Goal: Information Seeking & Learning: Learn about a topic

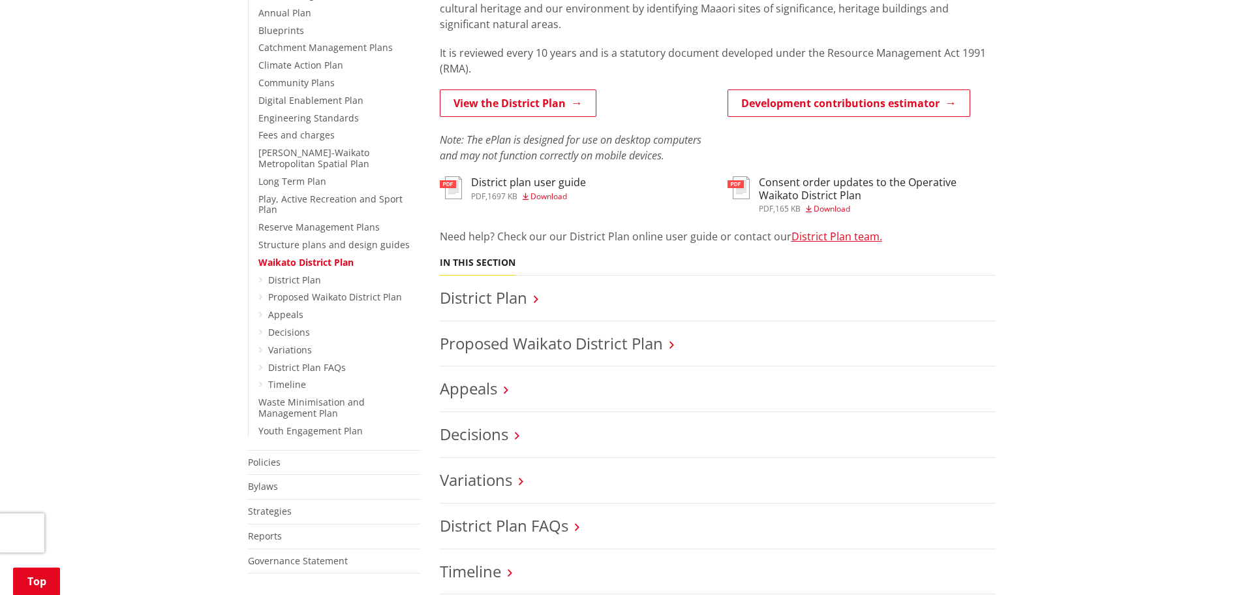
scroll to position [326, 0]
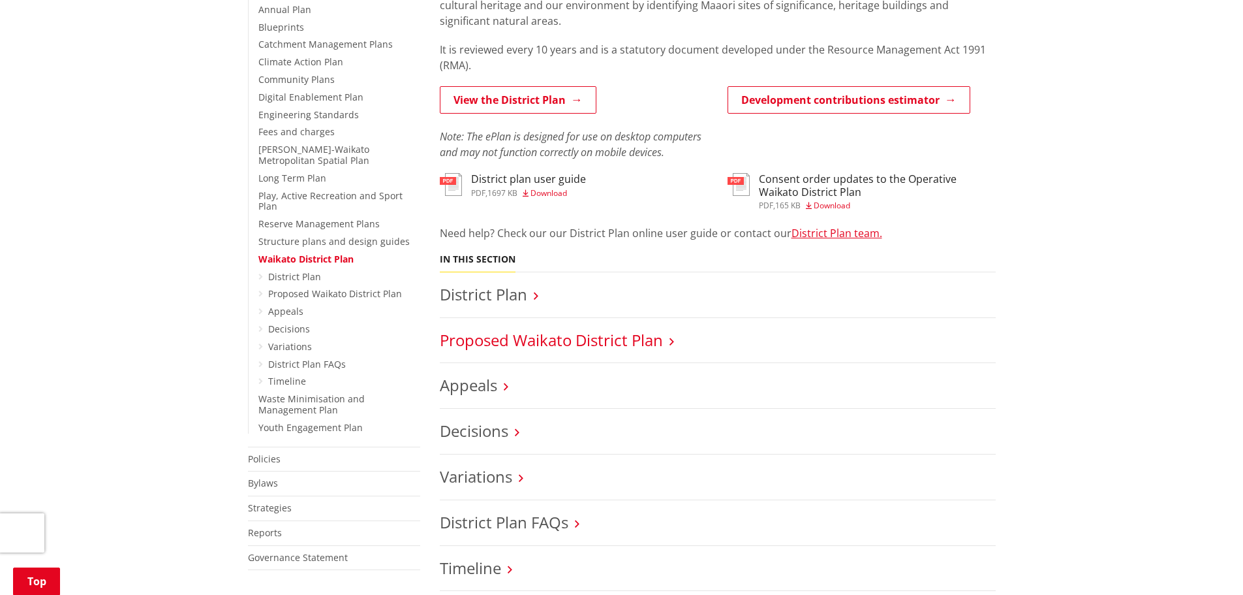
click at [520, 341] on link "Proposed Waikato District Plan" at bounding box center [551, 340] width 223 height 22
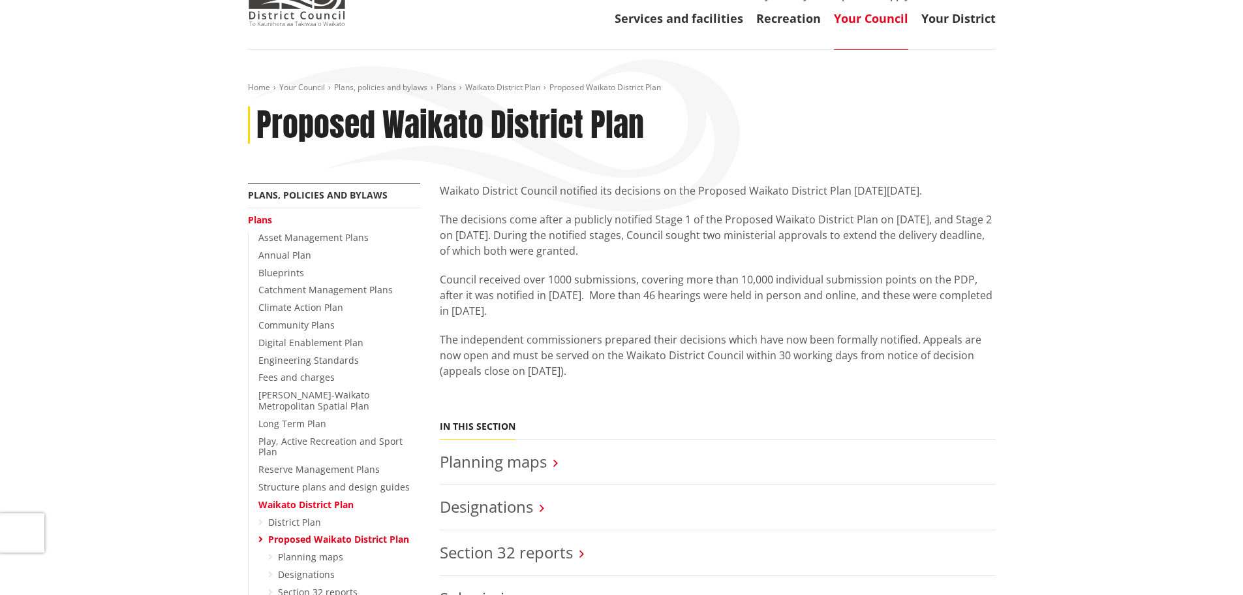
scroll to position [131, 0]
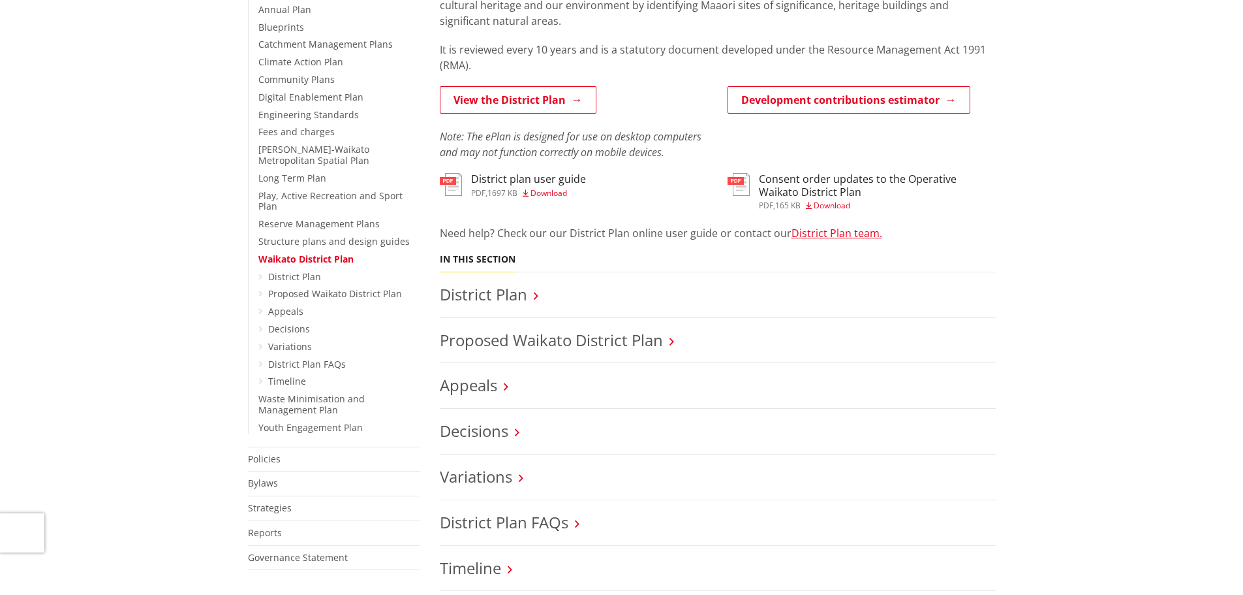
scroll to position [326, 0]
click at [456, 382] on link "Appeals" at bounding box center [468, 385] width 57 height 22
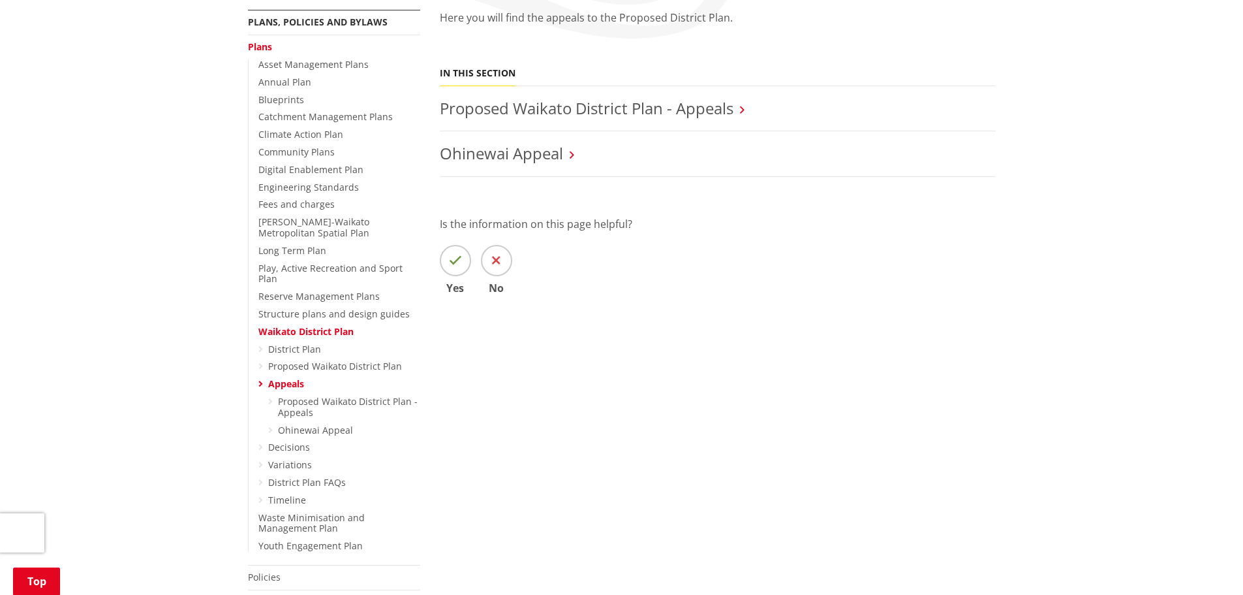
scroll to position [261, 0]
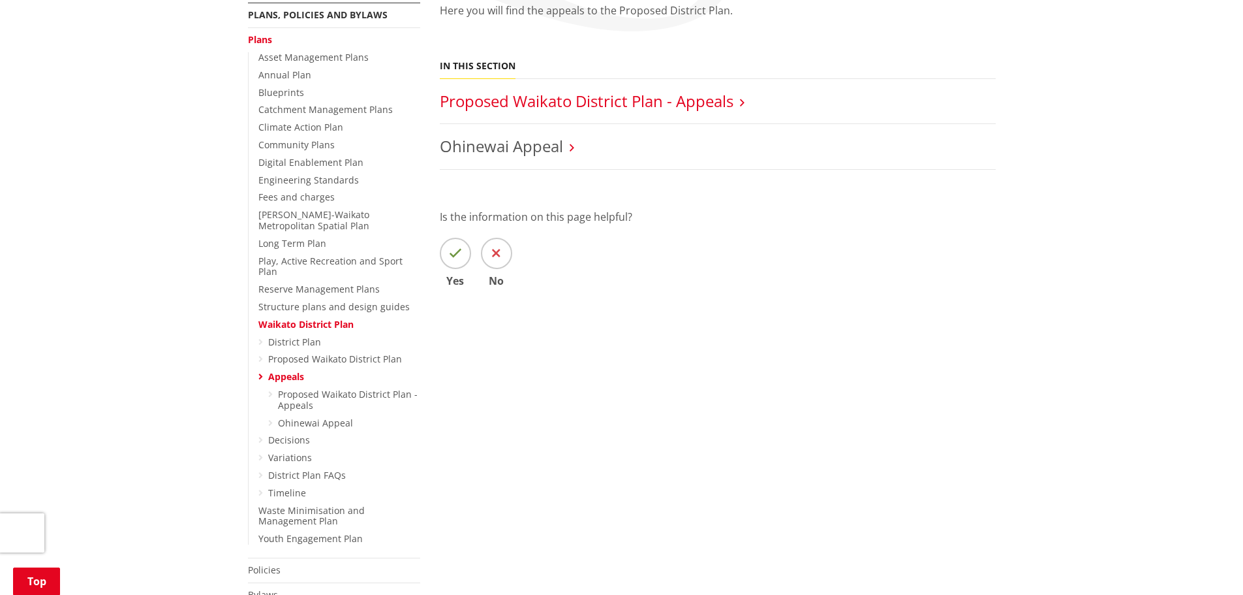
click at [732, 101] on link "Proposed Waikato District Plan - Appeals" at bounding box center [587, 101] width 294 height 22
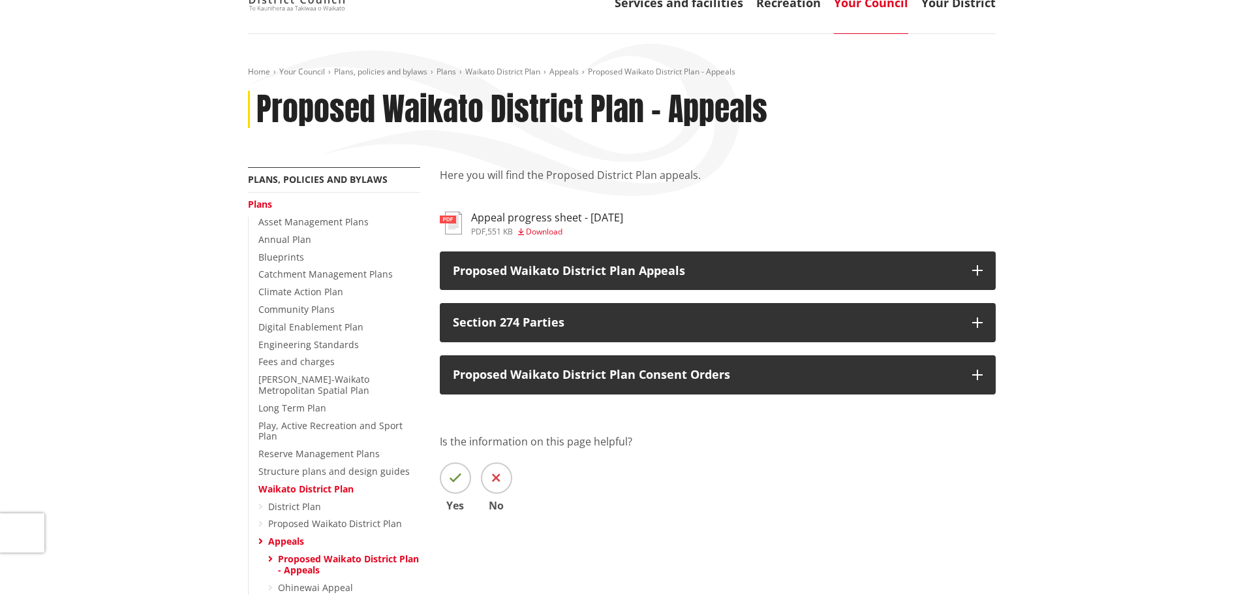
scroll to position [131, 0]
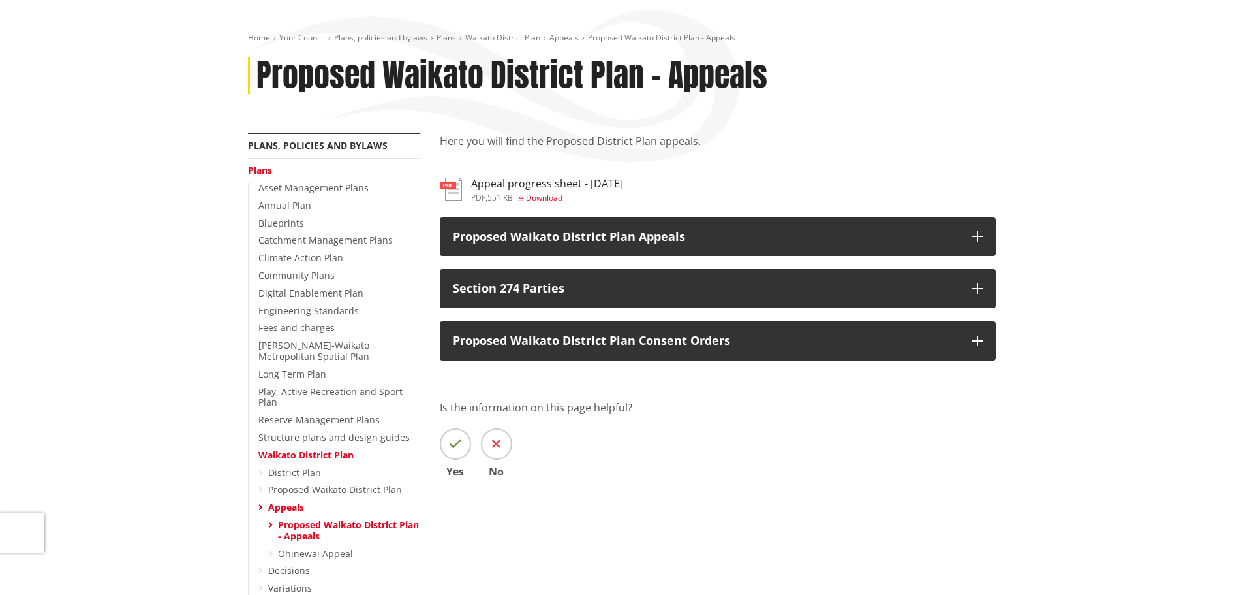
drag, startPoint x: 542, startPoint y: 181, endPoint x: 549, endPoint y: 178, distance: 7.0
click at [542, 181] on h3 "Appeal progress sheet - [DATE]" at bounding box center [547, 184] width 152 height 12
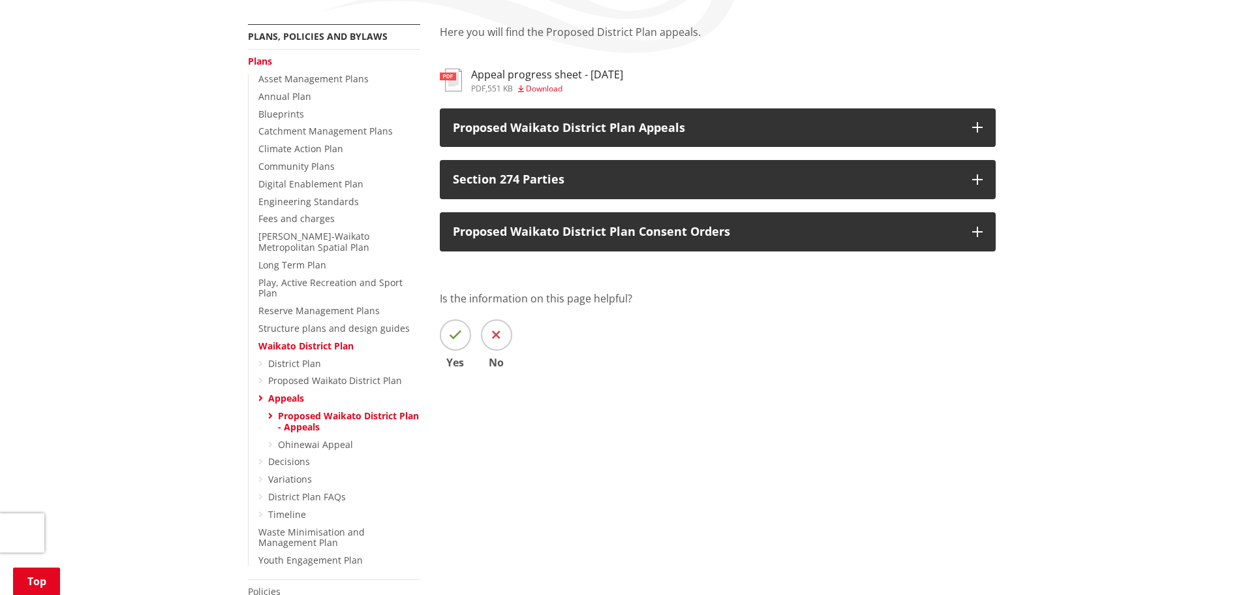
scroll to position [261, 0]
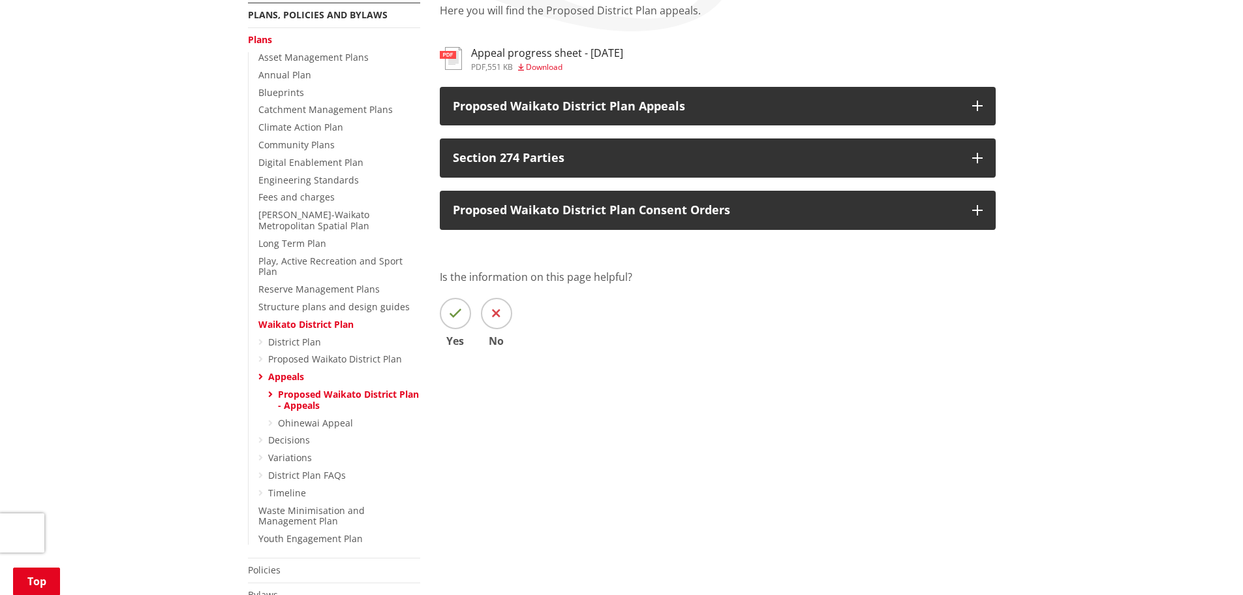
click at [380, 388] on link "Proposed Waikato District Plan - Appeals" at bounding box center [348, 399] width 141 height 23
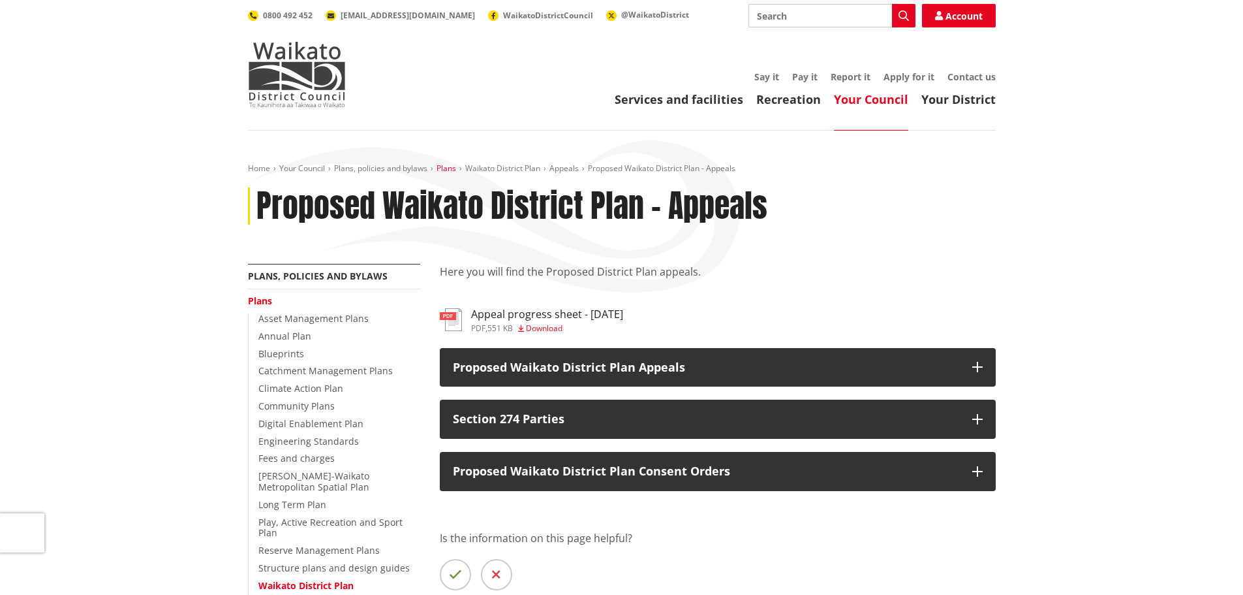
click at [444, 168] on link "Plans" at bounding box center [447, 168] width 20 height 11
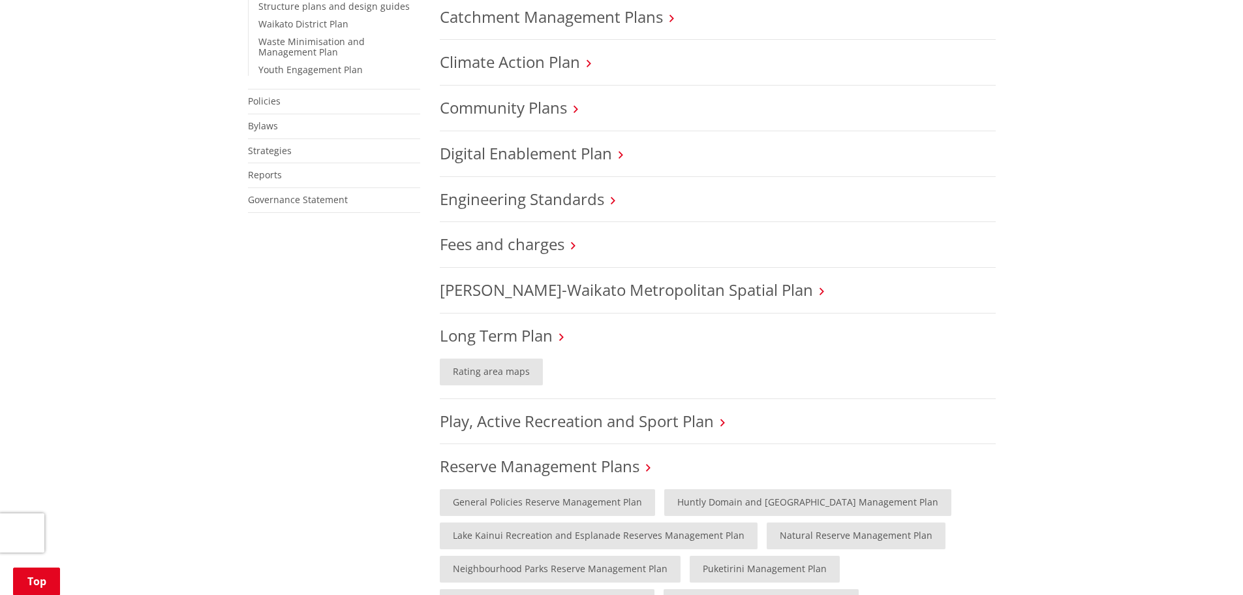
scroll to position [914, 0]
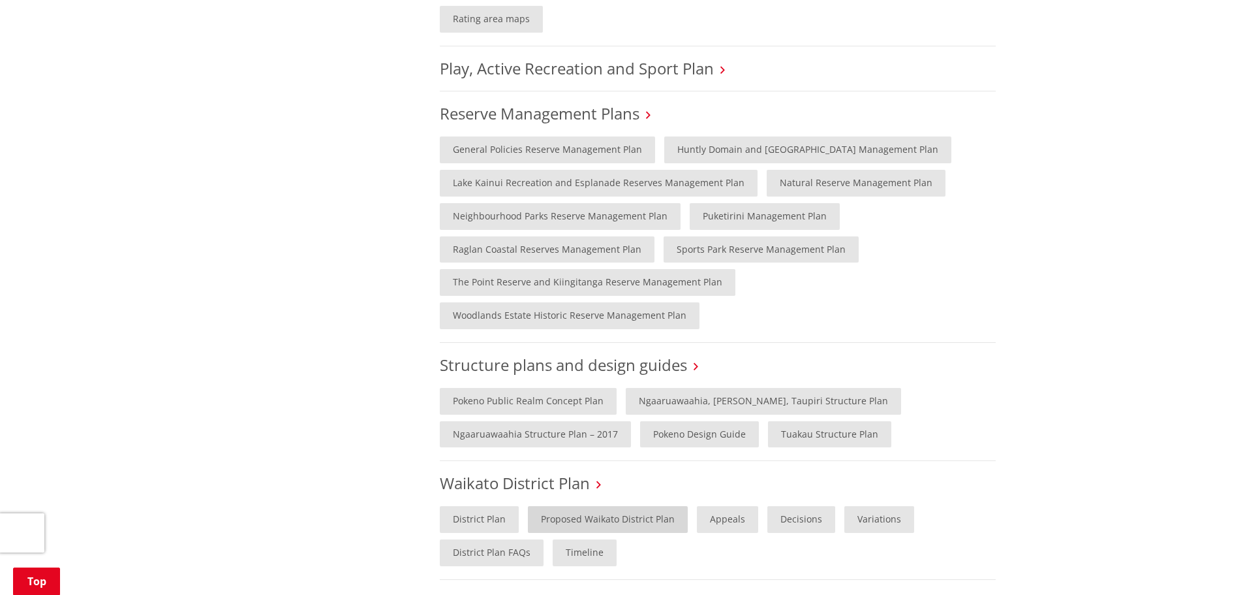
click at [598, 506] on link "Proposed Waikato District Plan" at bounding box center [608, 519] width 160 height 27
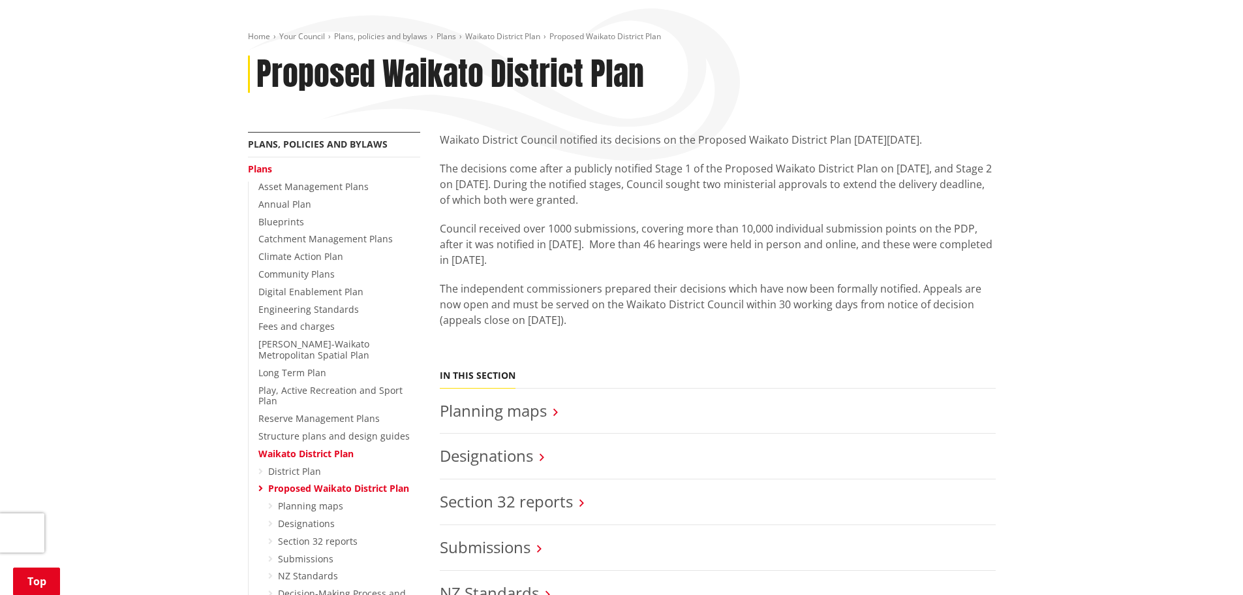
scroll to position [131, 0]
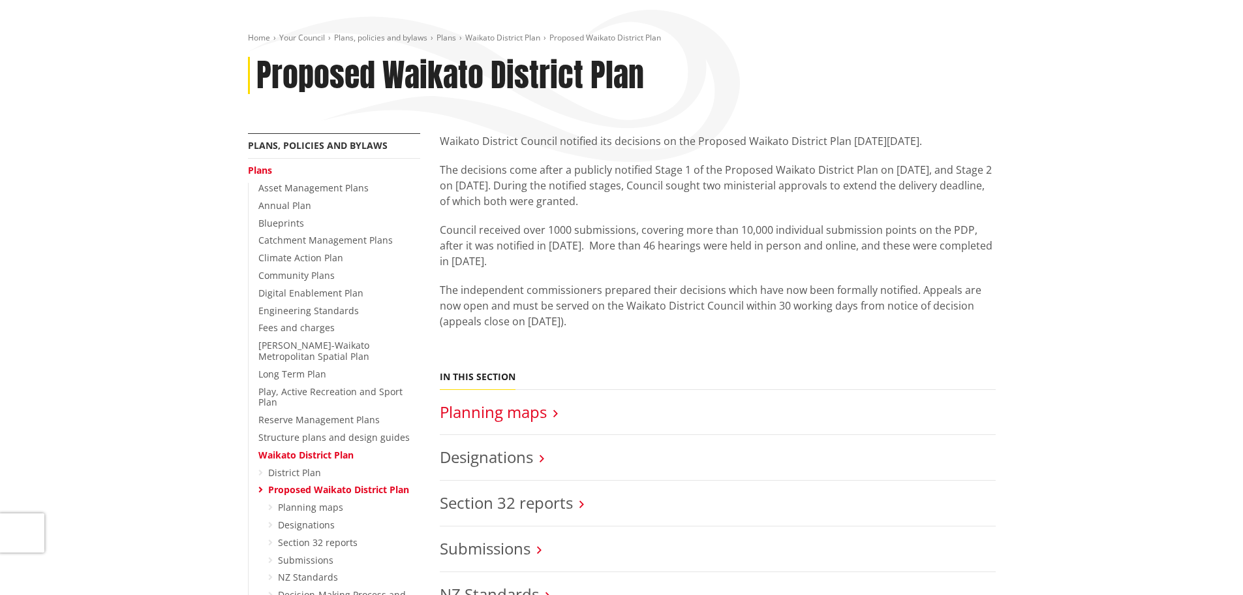
click at [497, 411] on link "Planning maps" at bounding box center [493, 412] width 107 height 22
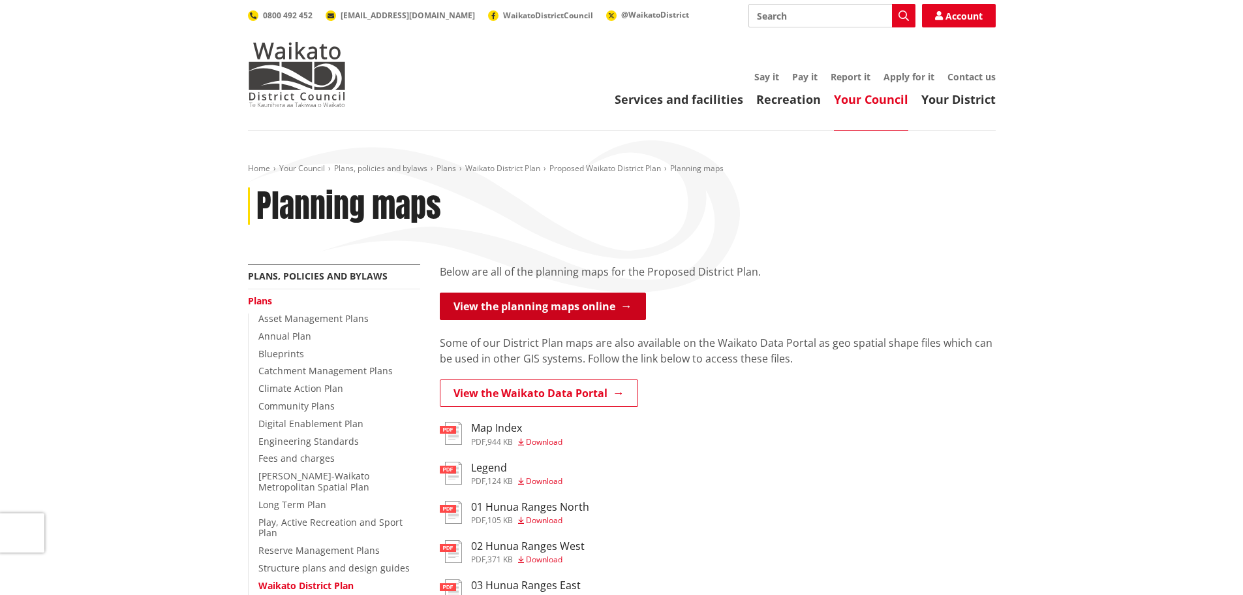
click at [521, 308] on link "View the planning maps online" at bounding box center [543, 305] width 206 height 27
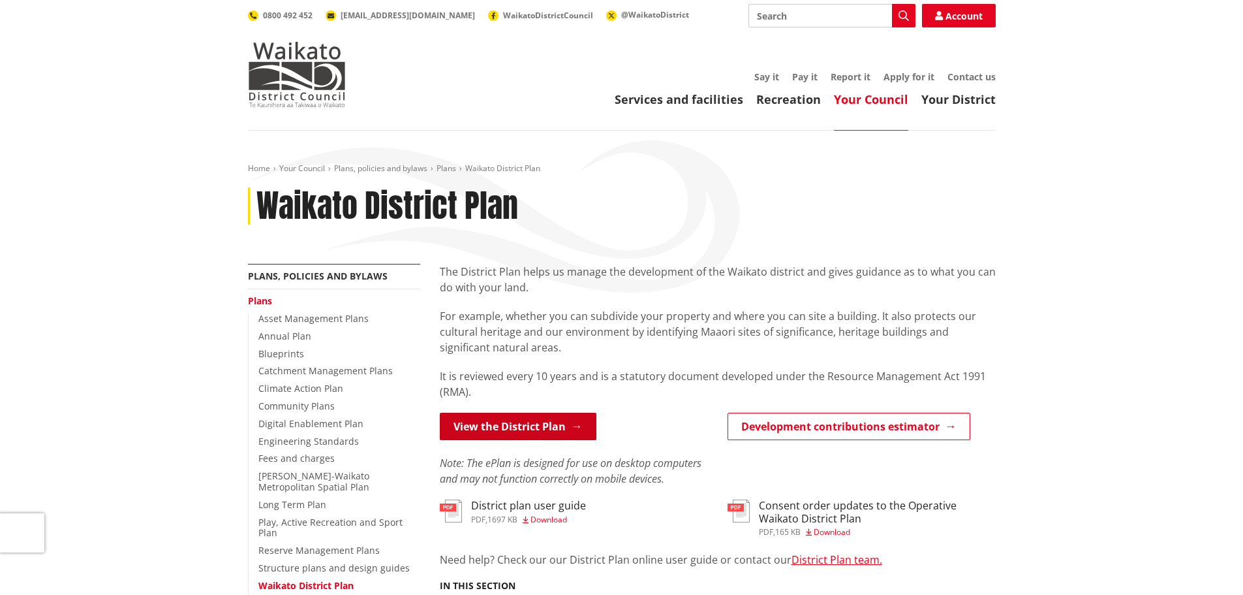
click at [529, 428] on link "View the District Plan" at bounding box center [518, 425] width 157 height 27
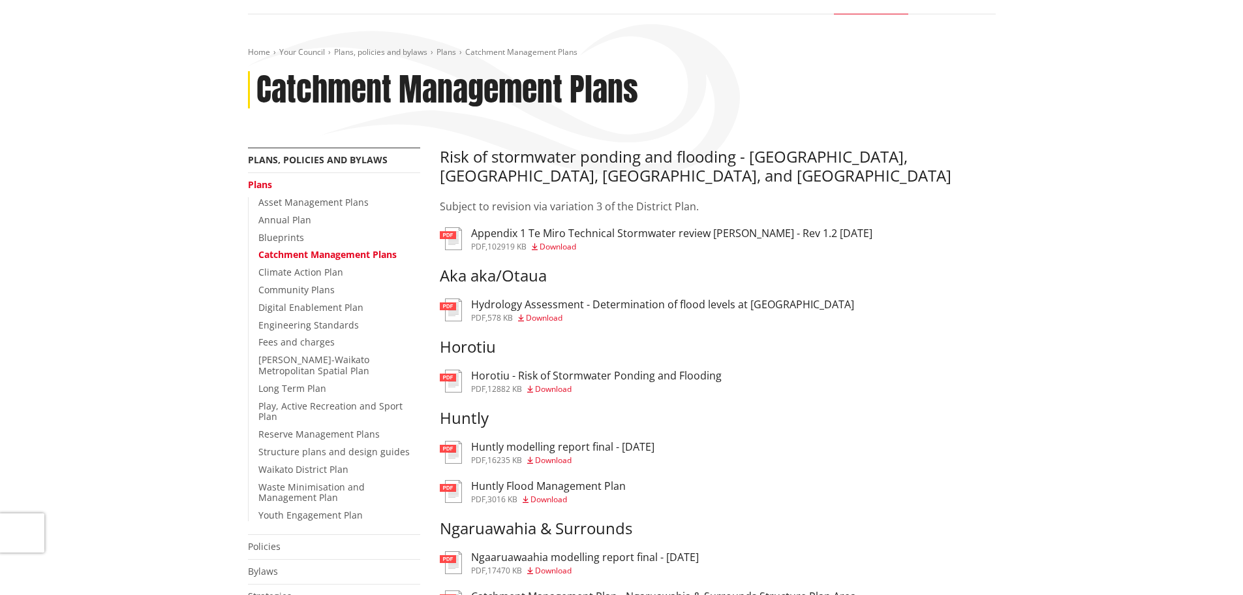
scroll to position [131, 0]
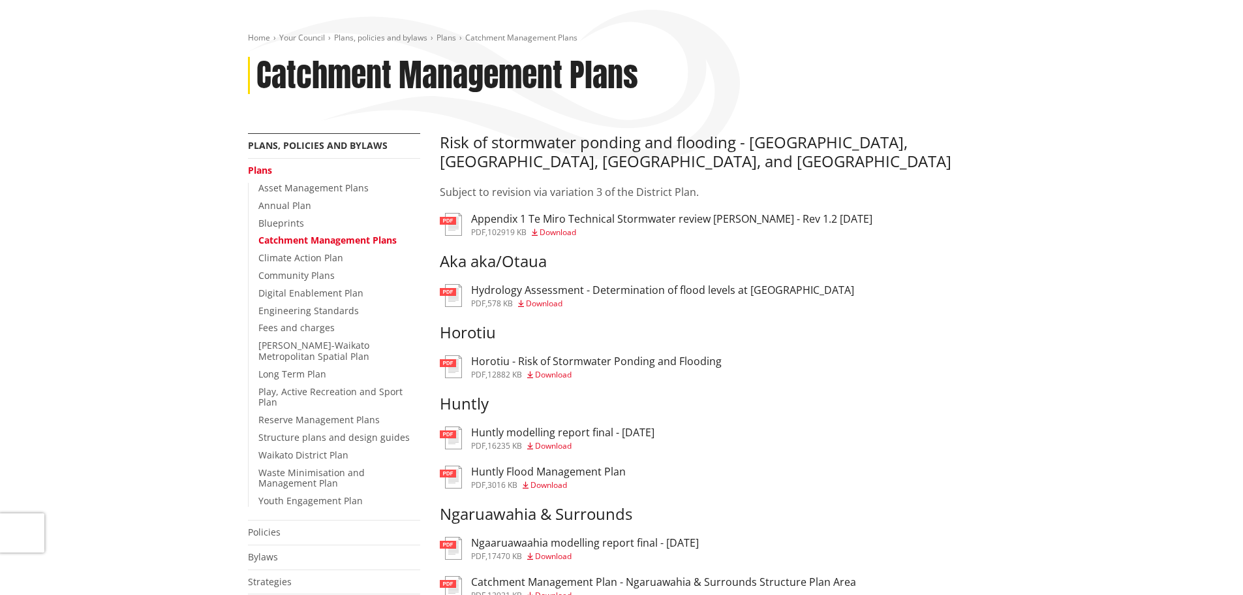
click at [546, 362] on h3 "Horotiu - Risk of Stormwater Ponding and Flooding" at bounding box center [596, 361] width 251 height 12
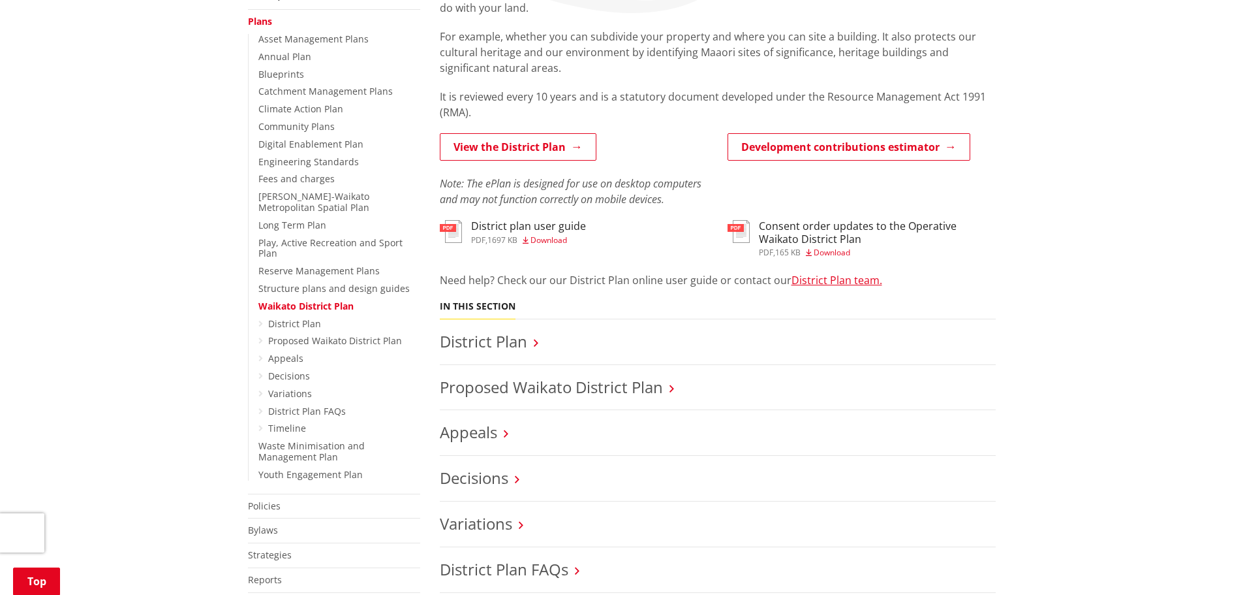
scroll to position [457, 0]
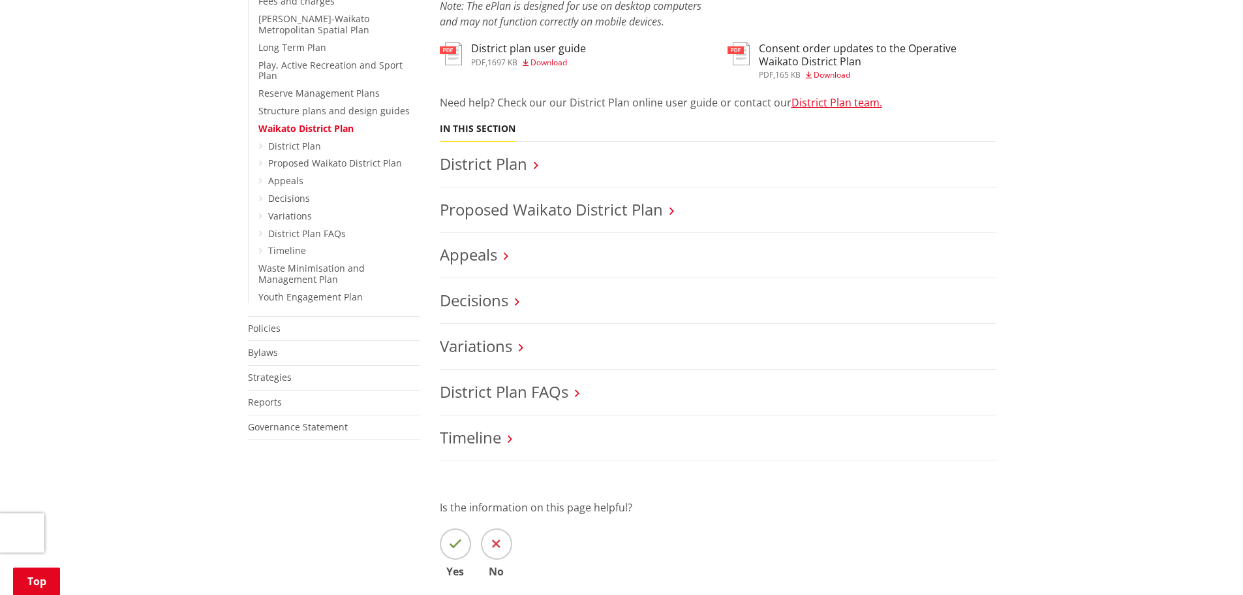
click at [536, 163] on icon at bounding box center [536, 165] width 5 height 12
click at [527, 167] on link "District Plan" at bounding box center [483, 164] width 87 height 22
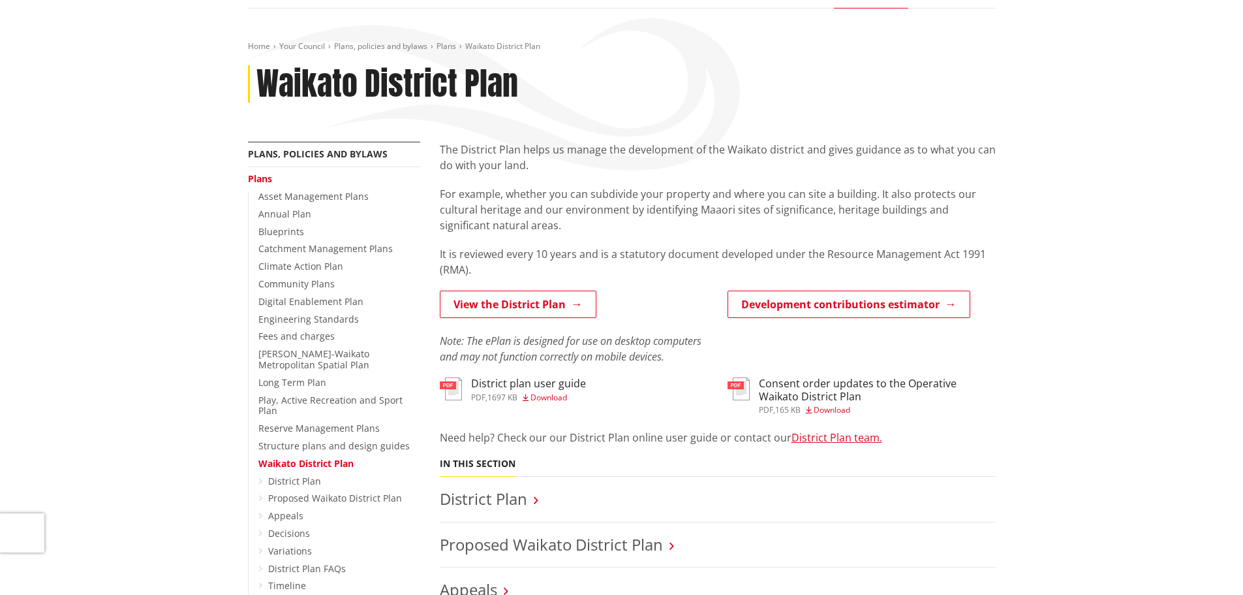
scroll to position [65, 0]
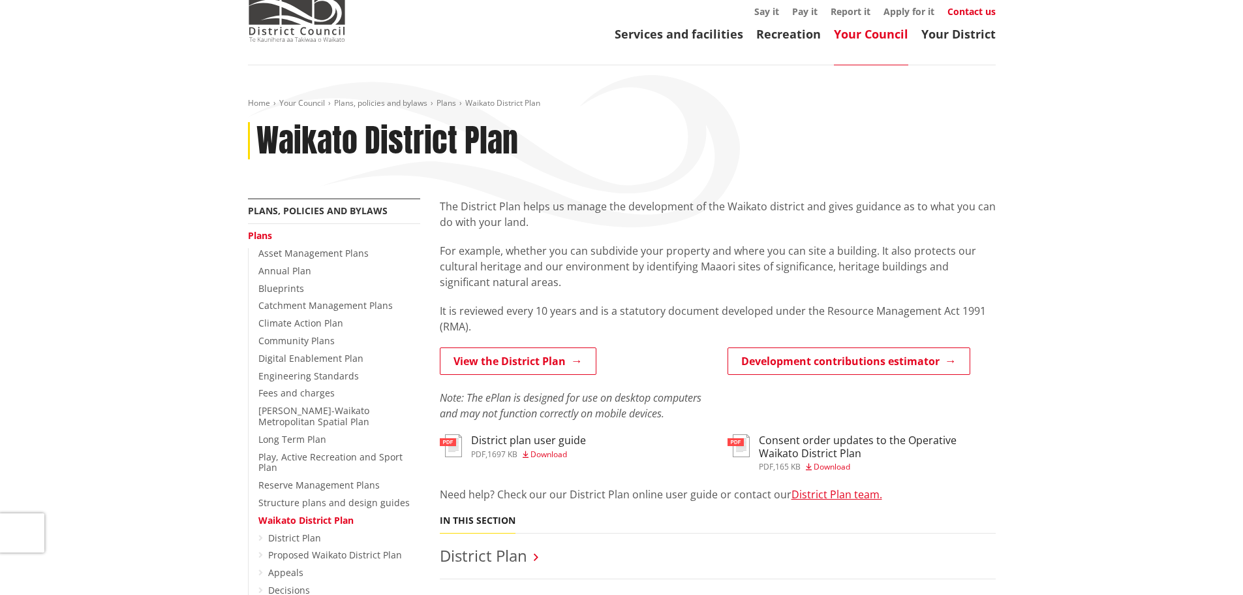
click at [970, 10] on link "Contact us" at bounding box center [972, 11] width 48 height 12
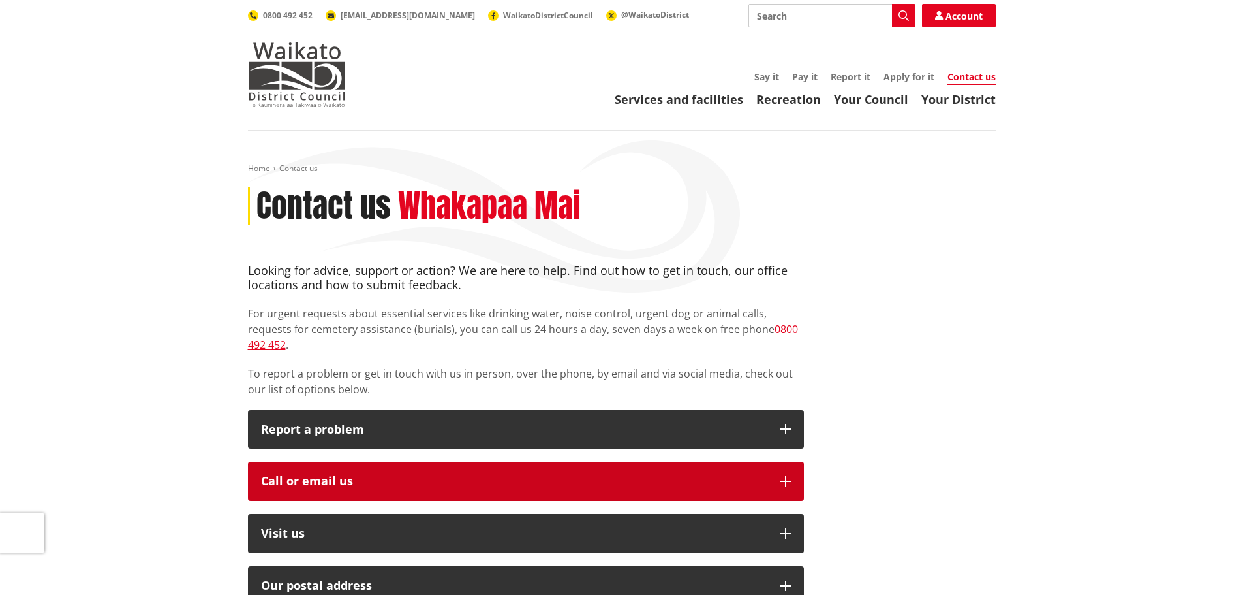
click at [788, 461] on button "Call or email us" at bounding box center [526, 480] width 556 height 39
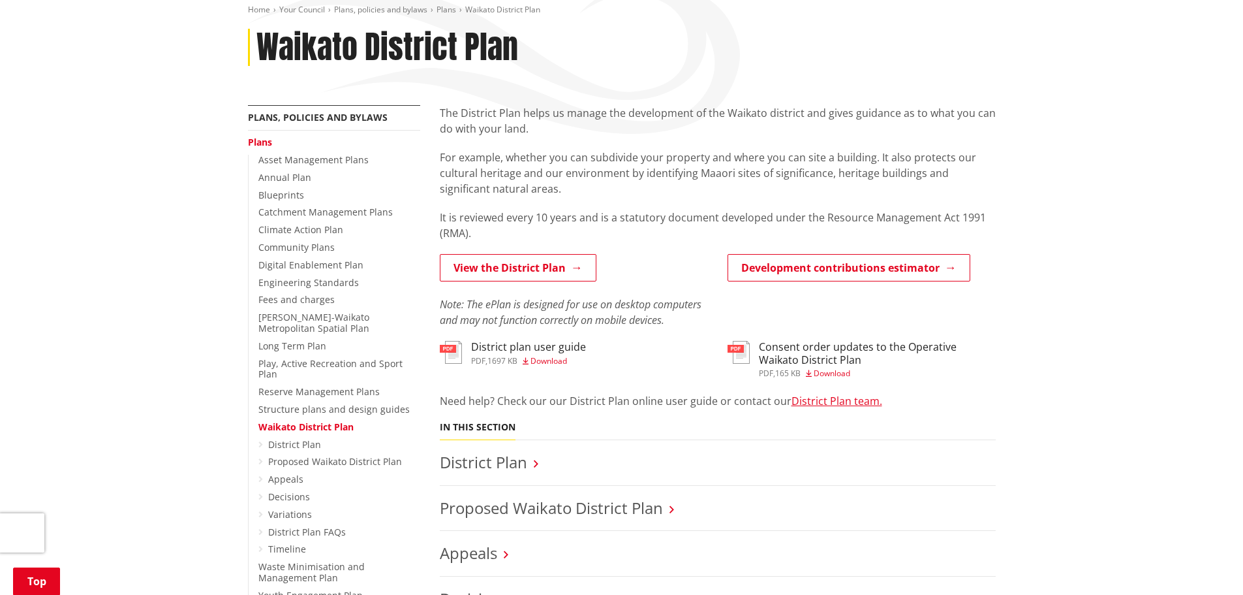
scroll to position [196, 0]
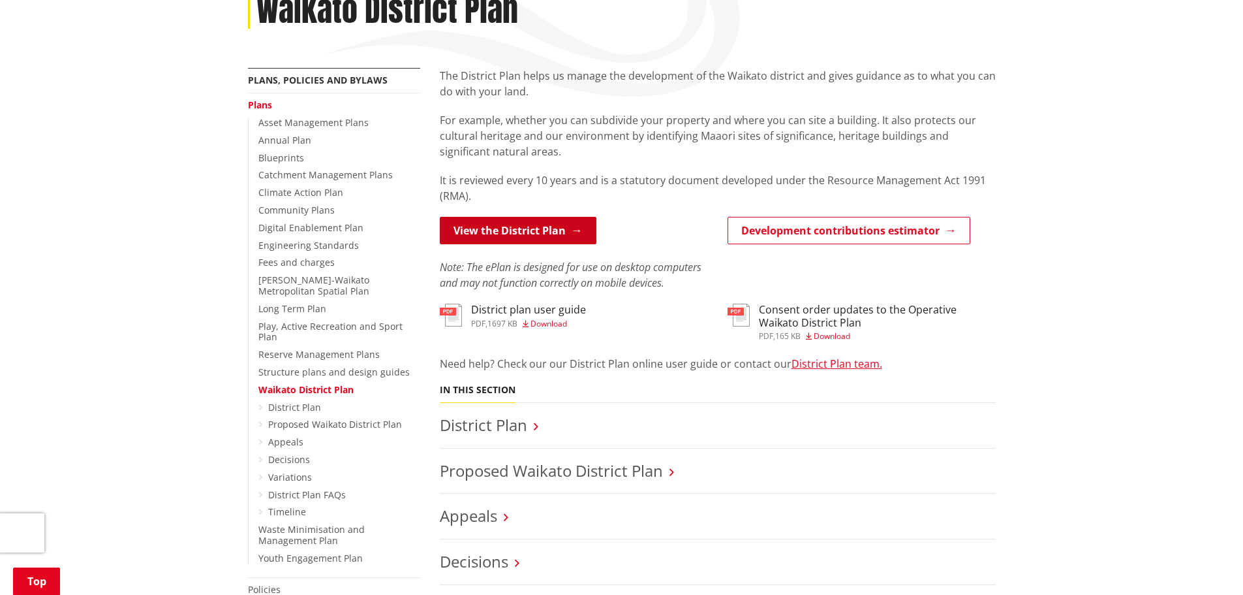
click at [495, 230] on link "View the District Plan" at bounding box center [518, 230] width 157 height 27
